Goal: Information Seeking & Learning: Learn about a topic

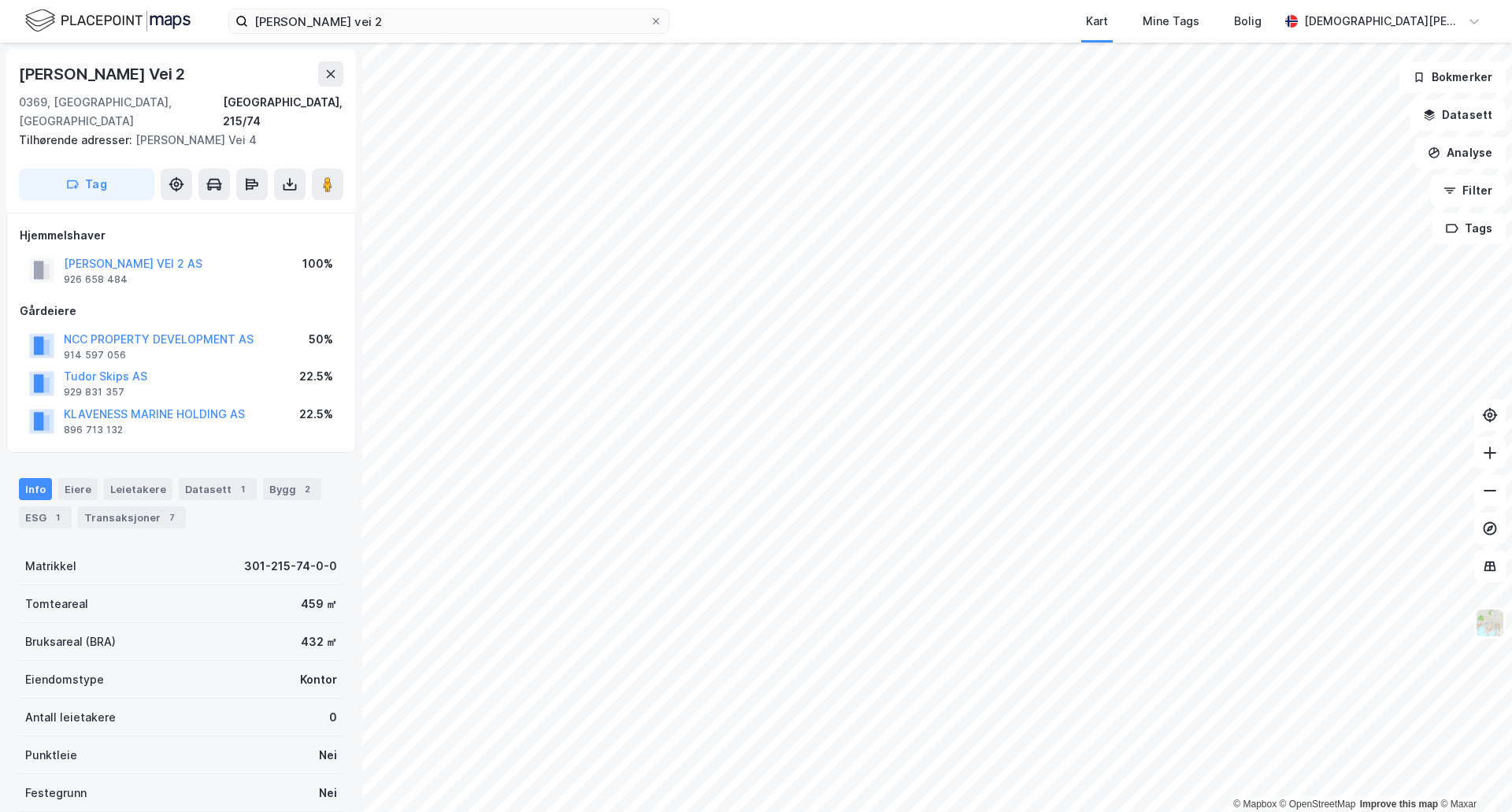
click at [873, 9] on div "[PERSON_NAME] vei 2 Kart Mine Tags Bolig [PERSON_NAME] © Mapbox © OpenStreetMap…" at bounding box center [756, 406] width 1512 height 812
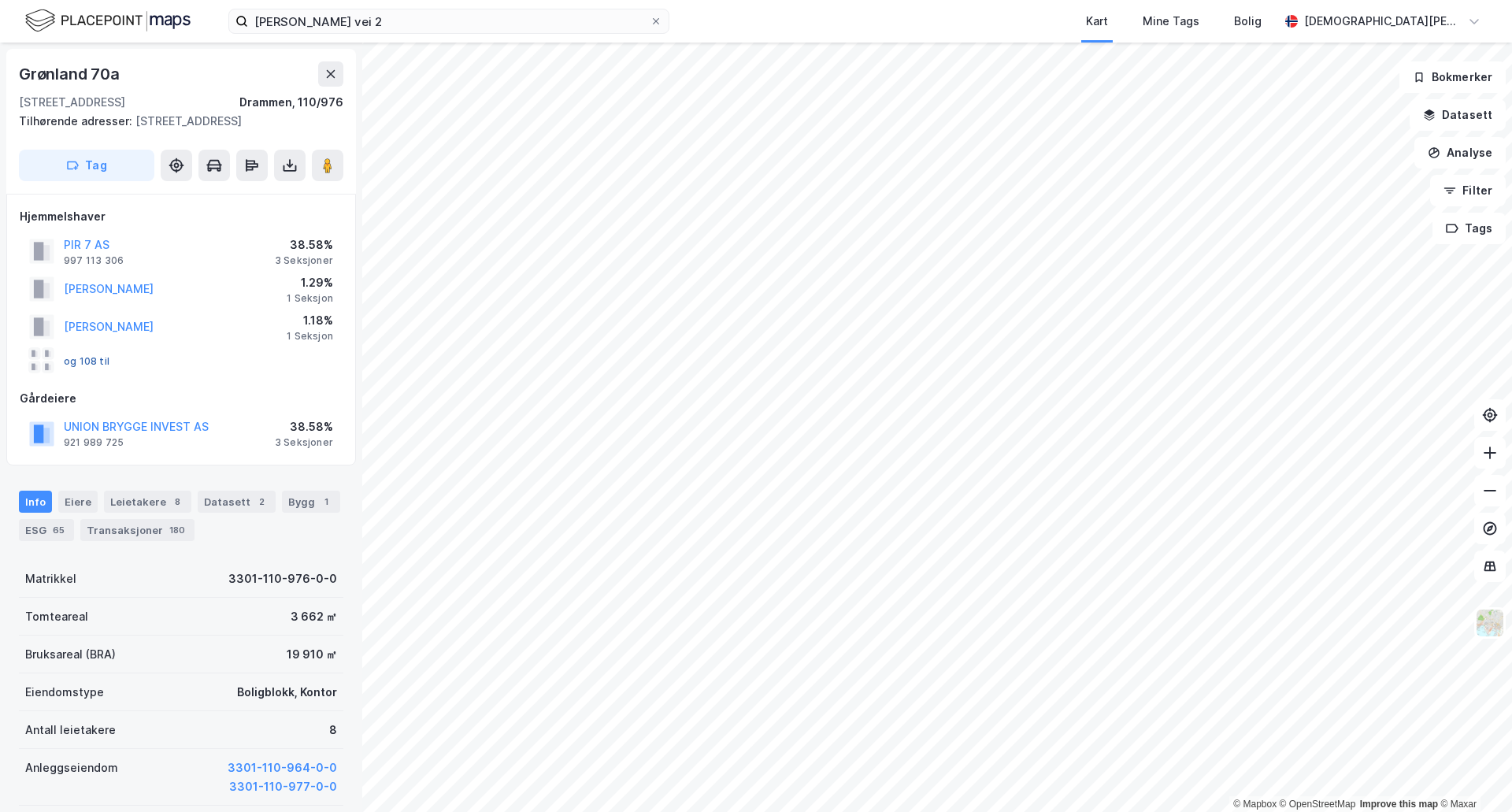
click at [0, 0] on button "og 108 til" at bounding box center [0, 0] width 0 height 0
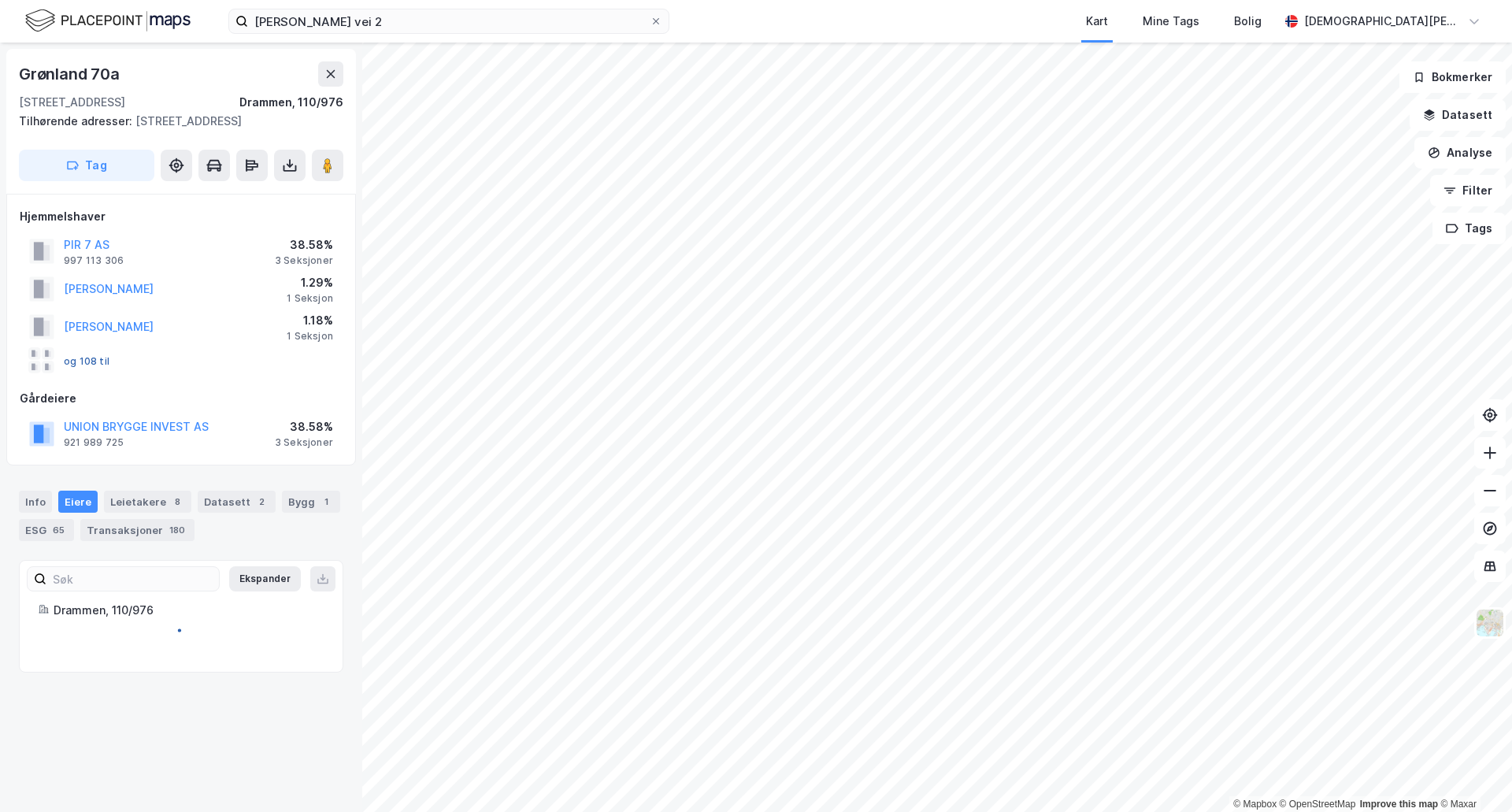
scroll to position [292, 0]
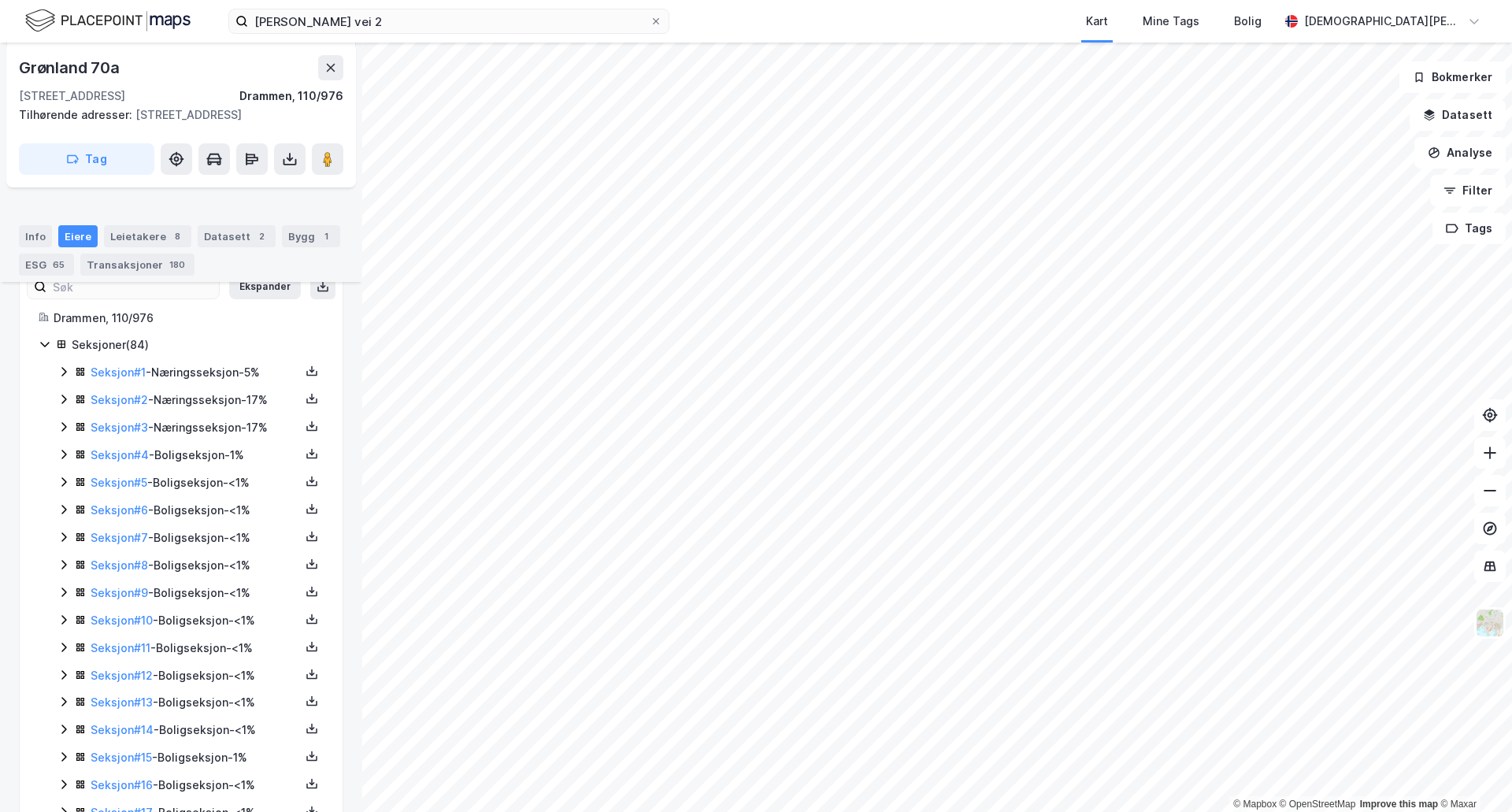
click at [63, 378] on icon at bounding box center [64, 371] width 13 height 13
click at [62, 378] on icon at bounding box center [64, 371] width 13 height 13
click at [234, 460] on link "Union Brygge Invest AS" at bounding box center [245, 453] width 127 height 14
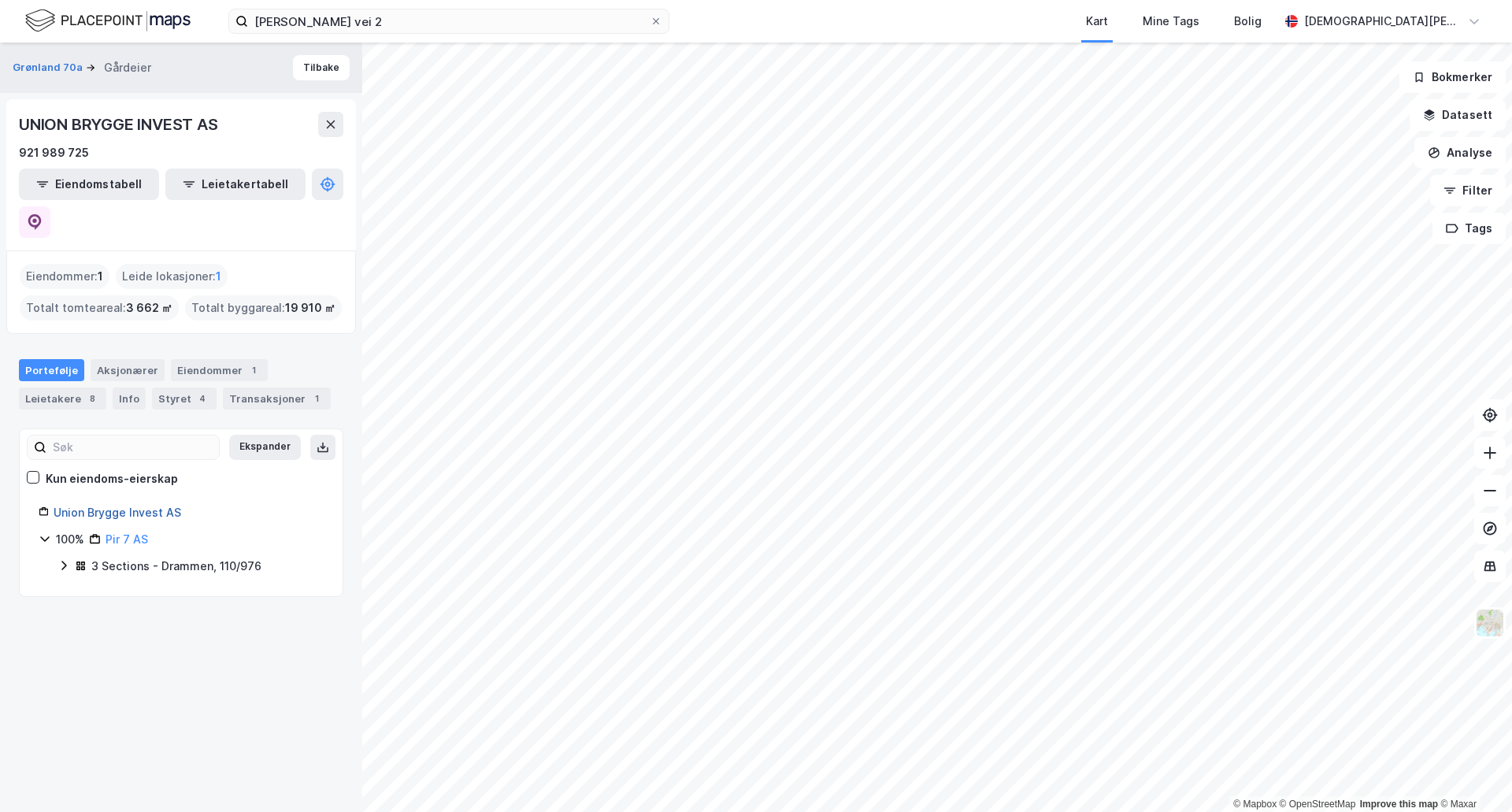
click at [125, 505] on link "Union Brygge Invest AS" at bounding box center [118, 512] width 127 height 14
click at [142, 505] on link "Union Brygge Invest AS" at bounding box center [118, 512] width 127 height 14
click at [334, 162] on div "UNION BRYGGE INVEST AS 921 989 725 Eiendomstabell Leietakertabell" at bounding box center [181, 175] width 350 height 151
click at [50, 206] on button at bounding box center [35, 222] width 32 height 32
click at [243, 708] on div "Grønland 70a Gårdeier Tilbake UNION BRYGGE INVEST AS 921 989 725 Eiendomstabell…" at bounding box center [181, 427] width 363 height 770
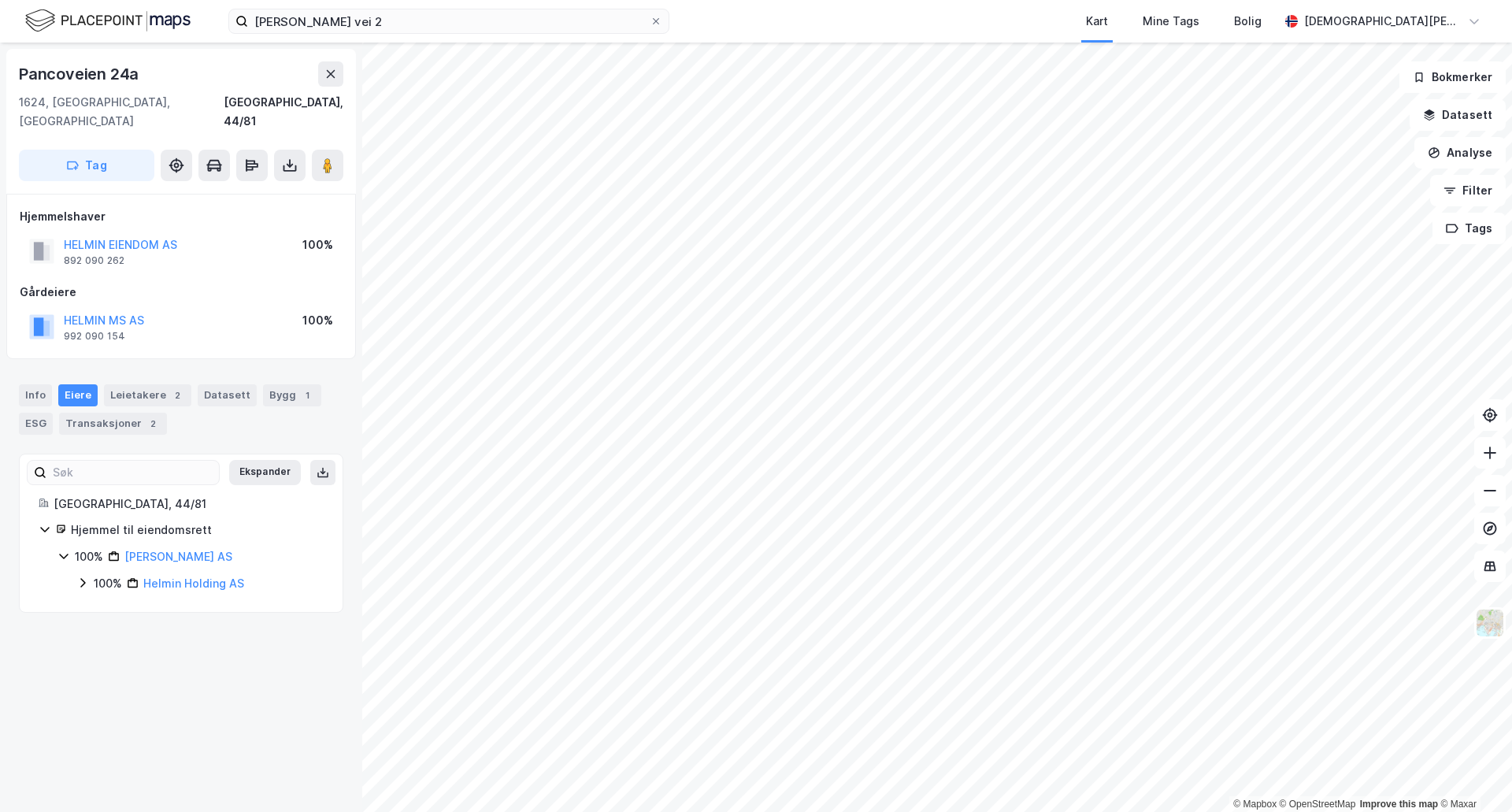
click at [162, 673] on div "Pancoveien 24a 1624, [GEOGRAPHIC_DATA], [GEOGRAPHIC_DATA], 44/81 Tag Hjemmelsha…" at bounding box center [181, 427] width 363 height 770
click at [141, 384] on div "Leietakere 2" at bounding box center [148, 394] width 88 height 22
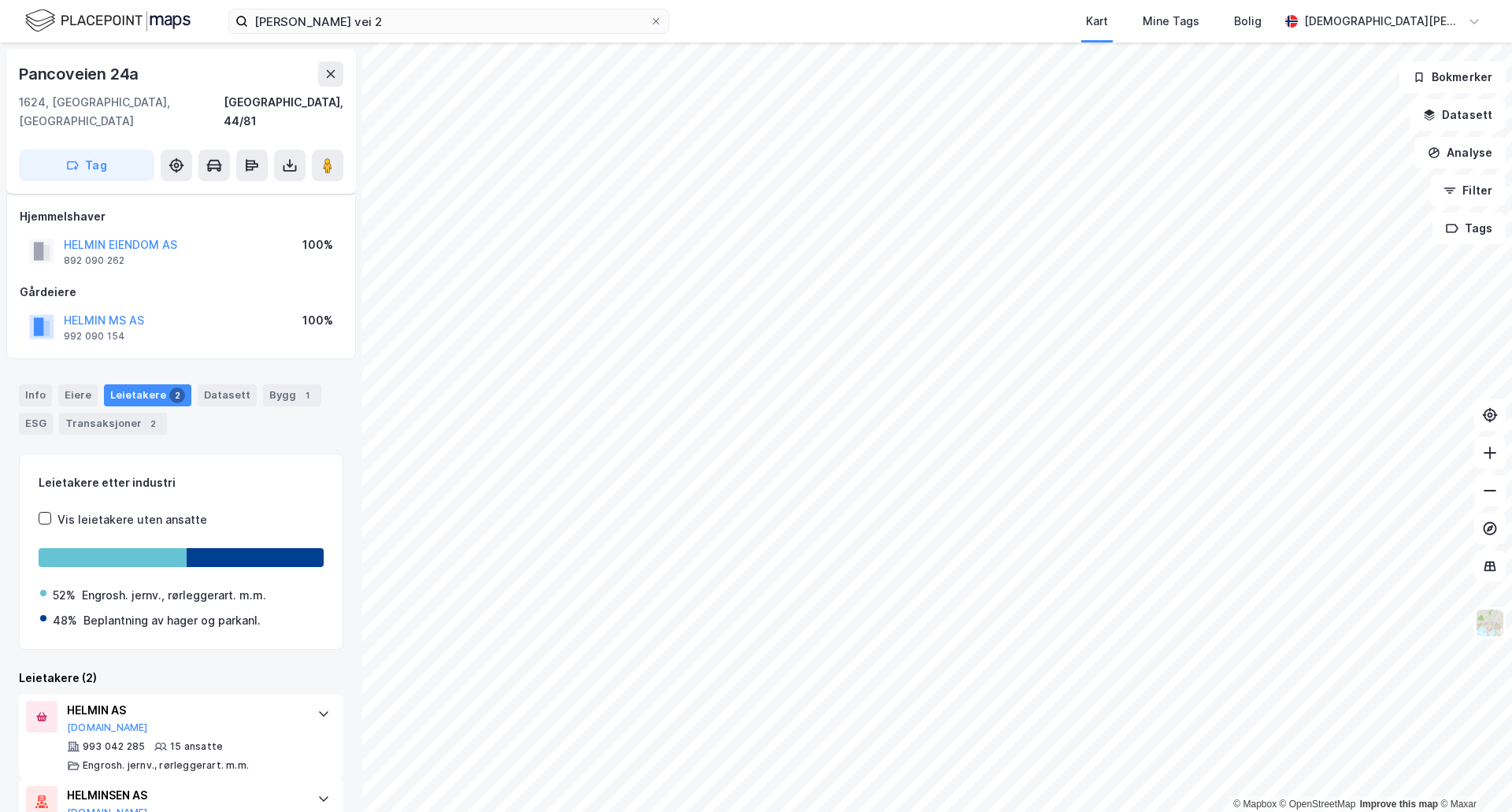
scroll to position [52, 0]
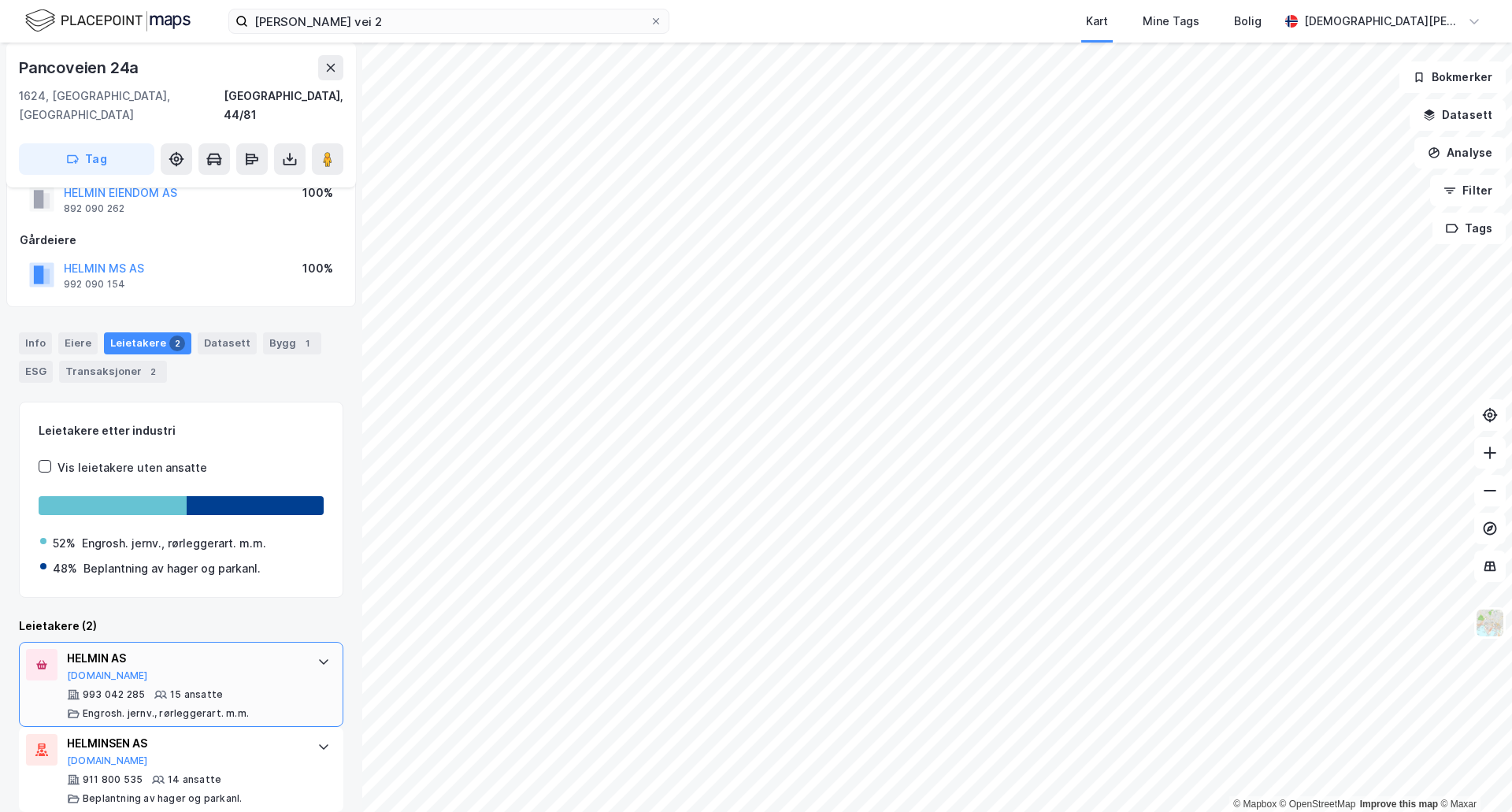
click at [293, 671] on div "HELMIN AS [DOMAIN_NAME] 993 042 285 15 ansatte [PERSON_NAME]. jernv., rørlegger…" at bounding box center [181, 685] width 324 height 85
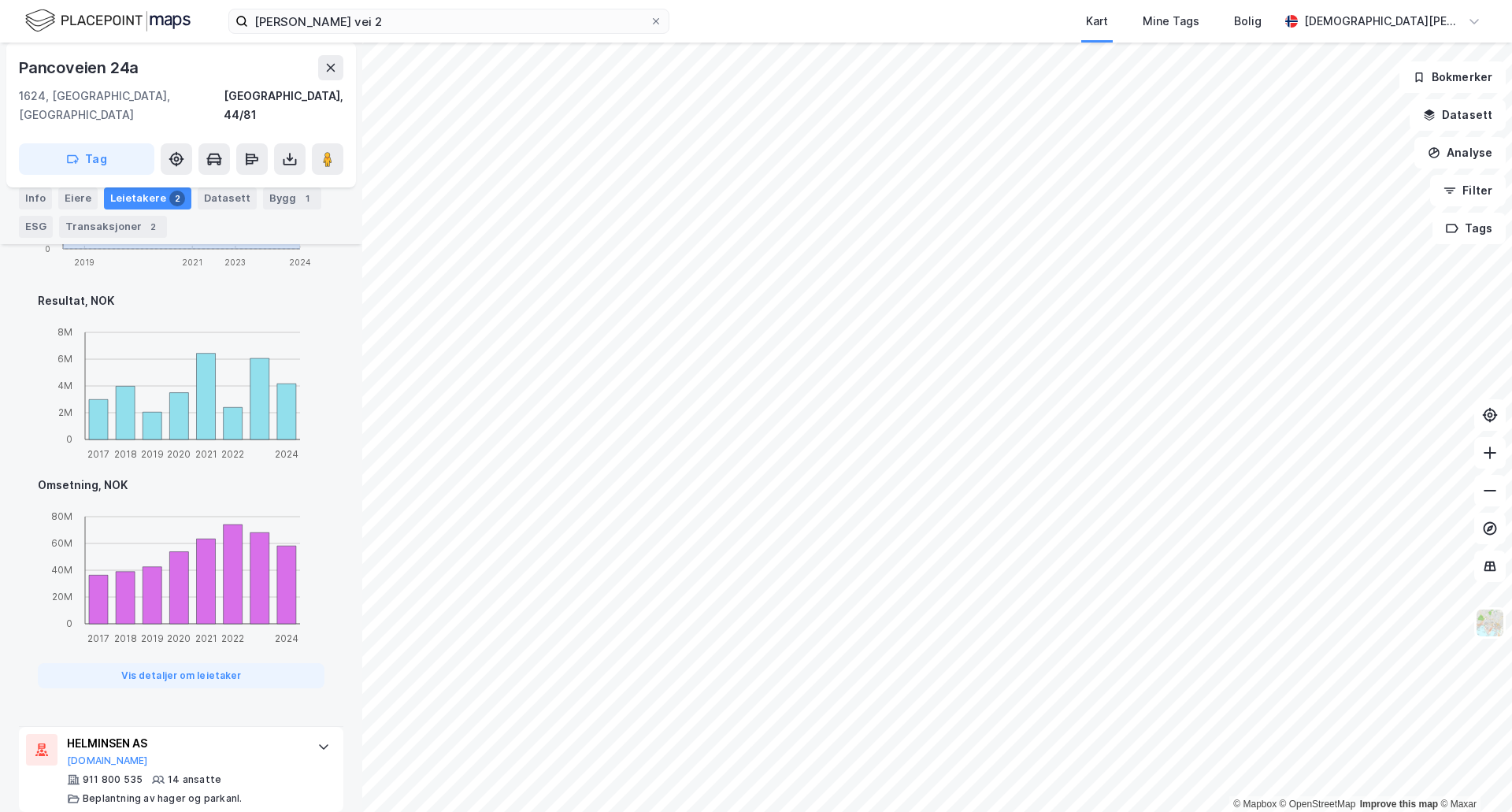
click at [294, 727] on div "HELMINSEN AS [DOMAIN_NAME] 911 800 535 14 ansatte Beplantning av hager og parka…" at bounding box center [181, 770] width 324 height 85
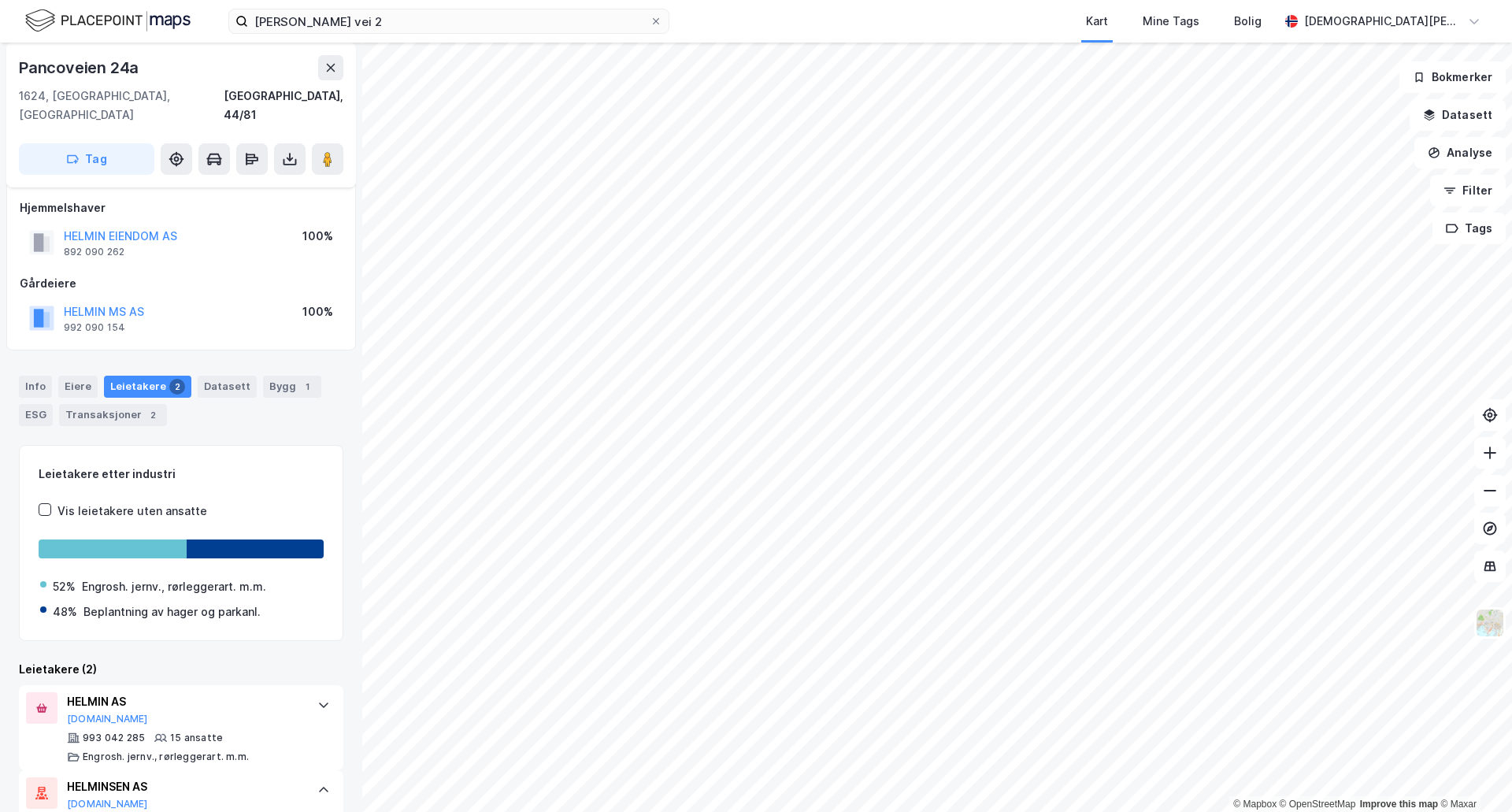
scroll to position [0, 0]
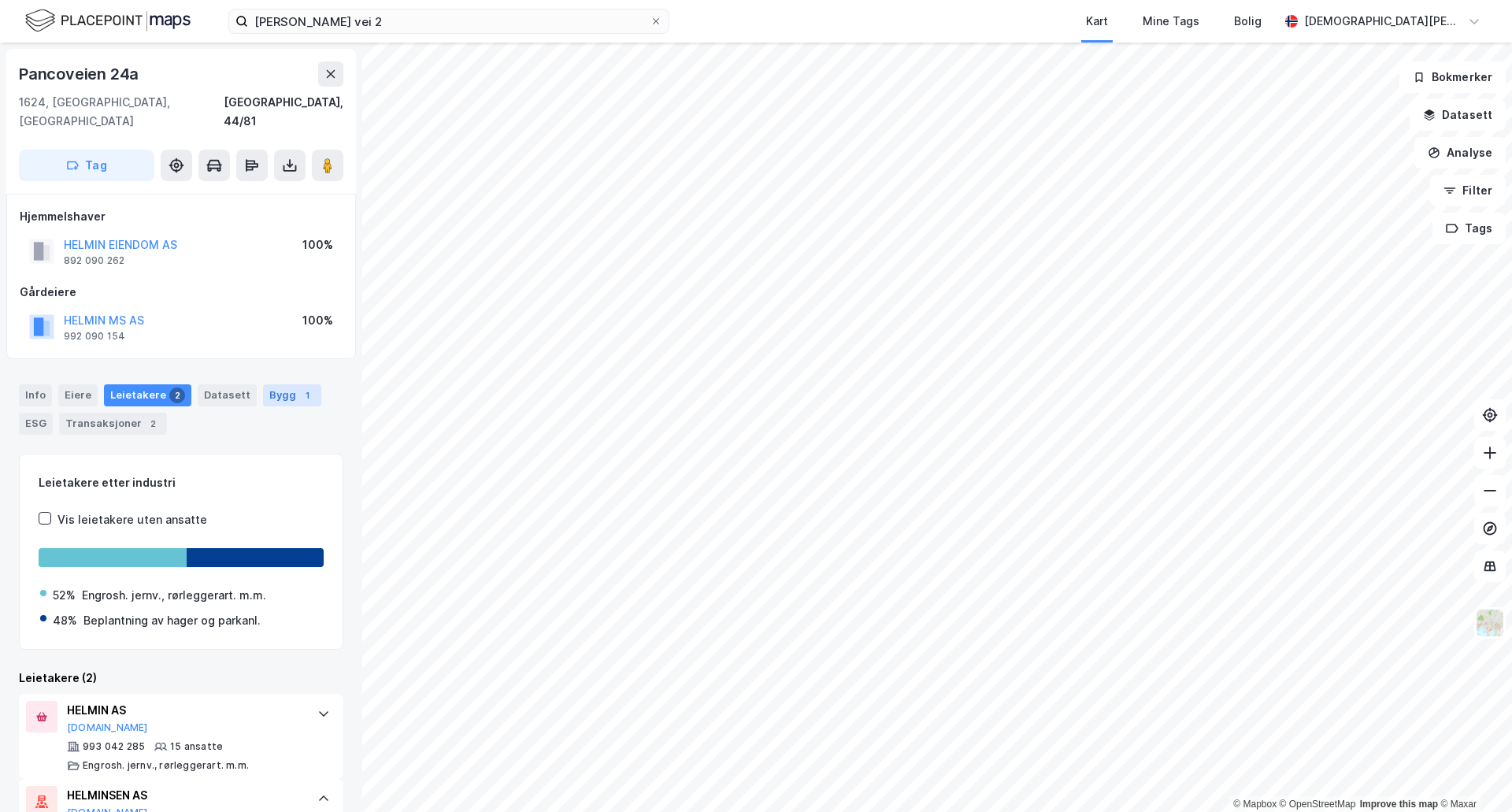
click at [268, 384] on div "Bygg 1" at bounding box center [292, 394] width 58 height 22
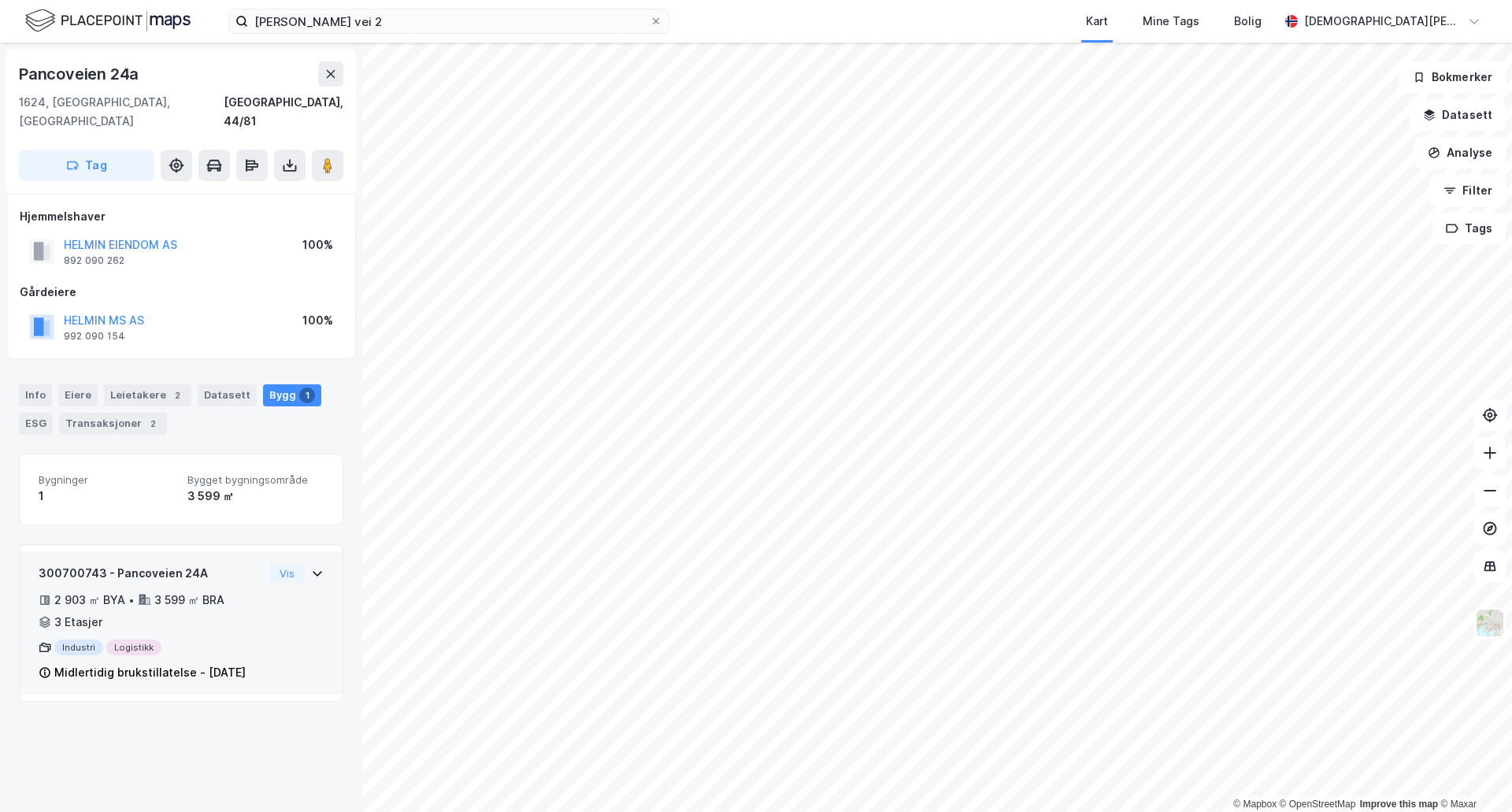
click at [293, 604] on div "300700743 - Pancoveien 24A 2 903 ㎡ BYA • 3 599 ㎡ BRA • 3 Etasjer Industri Logis…" at bounding box center [181, 630] width 285 height 131
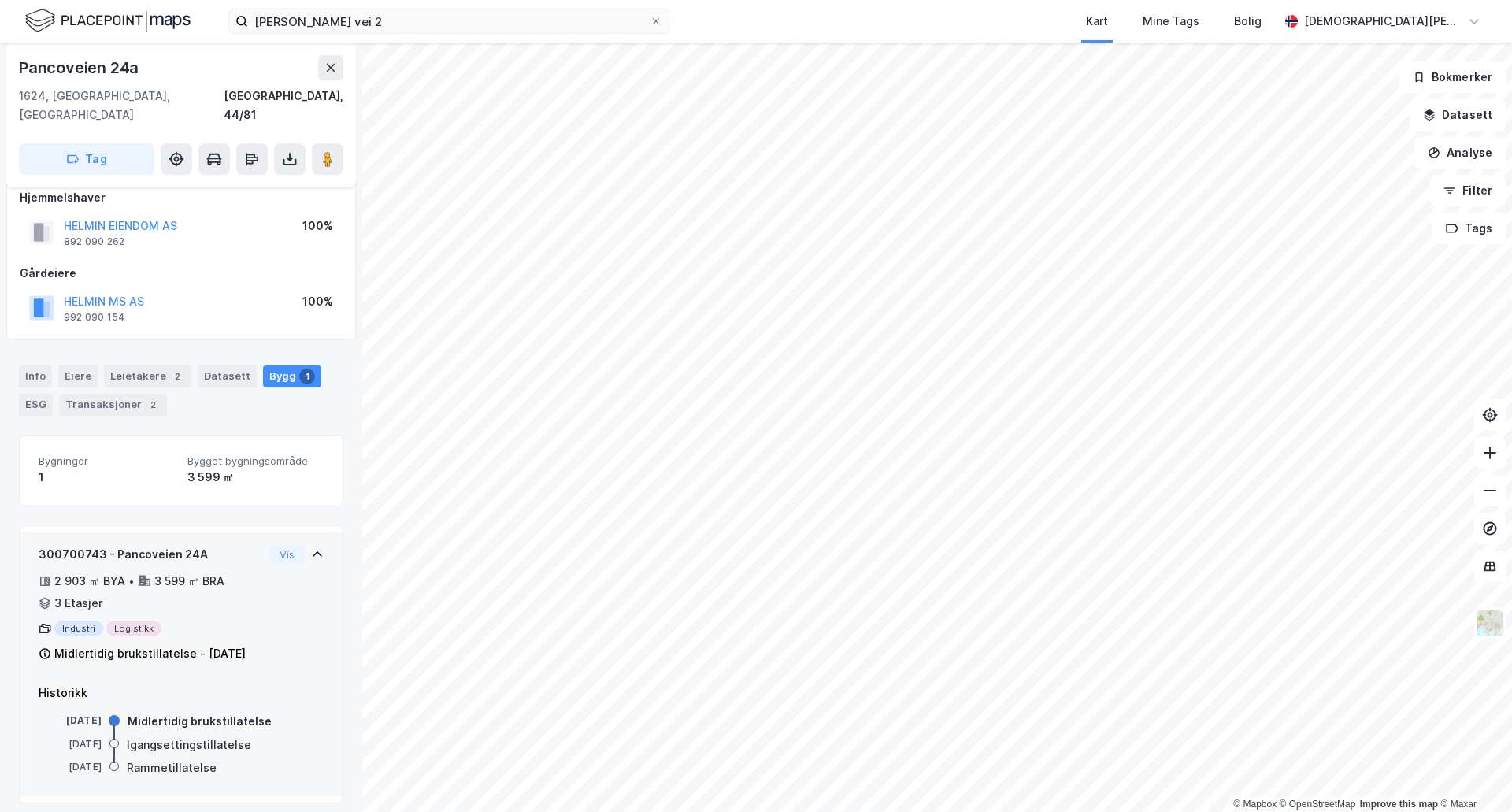
scroll to position [29, 0]
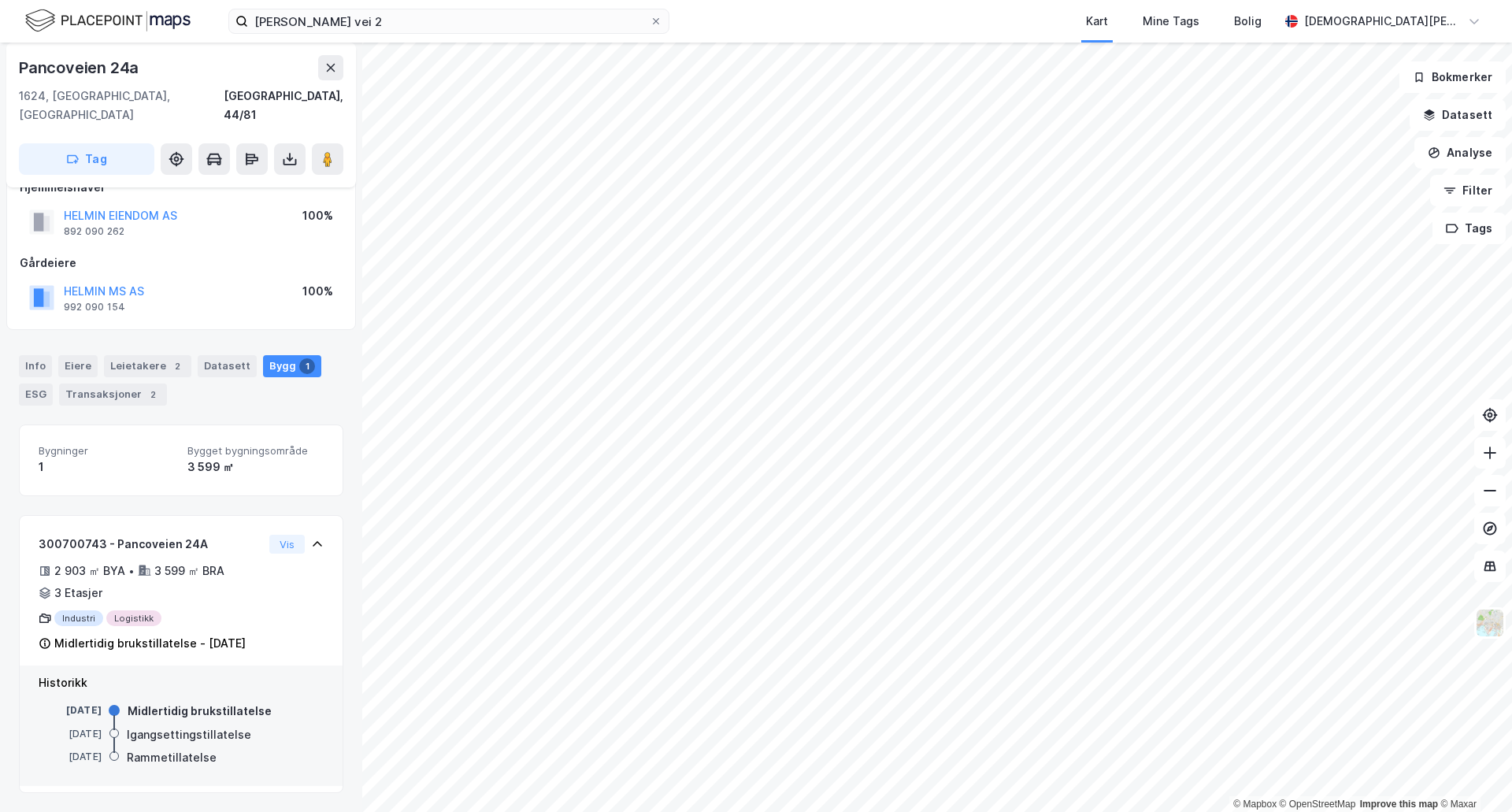
click at [113, 387] on div "Info Eiere Leietakere 2 Datasett Bygg 1 ESG Transaksjoner 2" at bounding box center [181, 374] width 363 height 75
click at [115, 384] on div "Transaksjoner 2" at bounding box center [113, 394] width 108 height 22
